Goal: Feedback & Contribution: Submit feedback/report problem

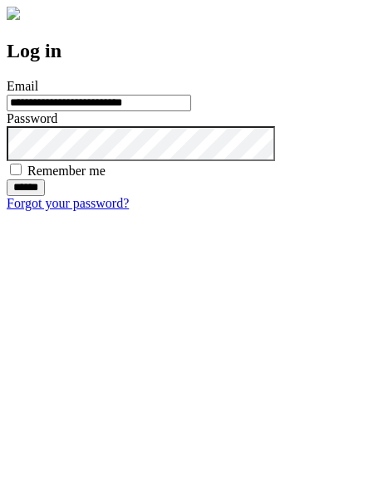
type input "**********"
click at [45, 196] on input "******" at bounding box center [26, 187] width 38 height 17
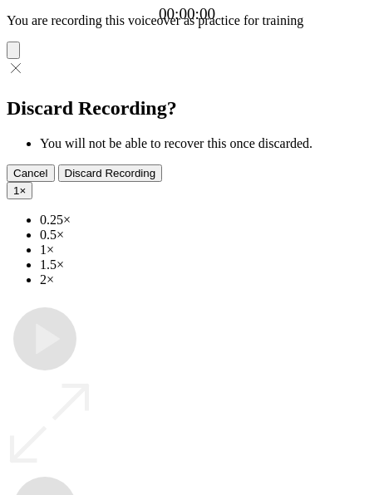
type input "**********"
